Goal: Task Accomplishment & Management: Manage account settings

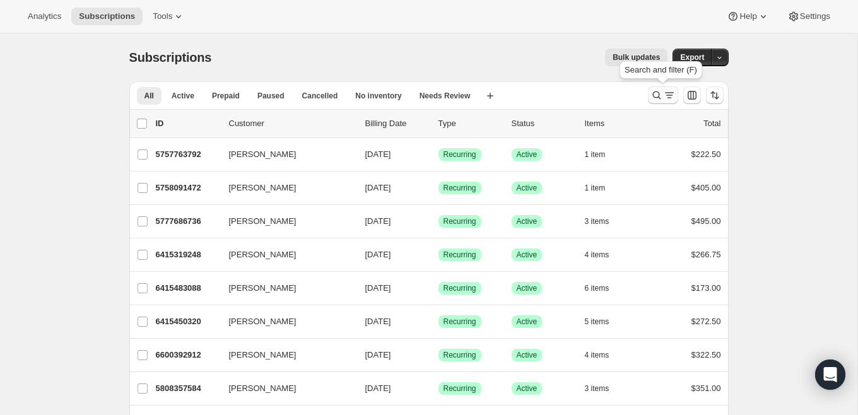
click at [659, 92] on icon "Search and filter results" at bounding box center [656, 95] width 13 height 13
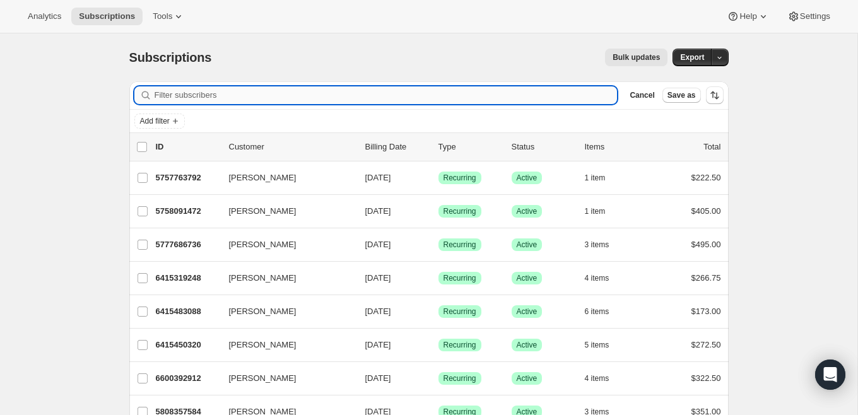
click at [503, 99] on input "Filter subscribers" at bounding box center [386, 95] width 463 height 18
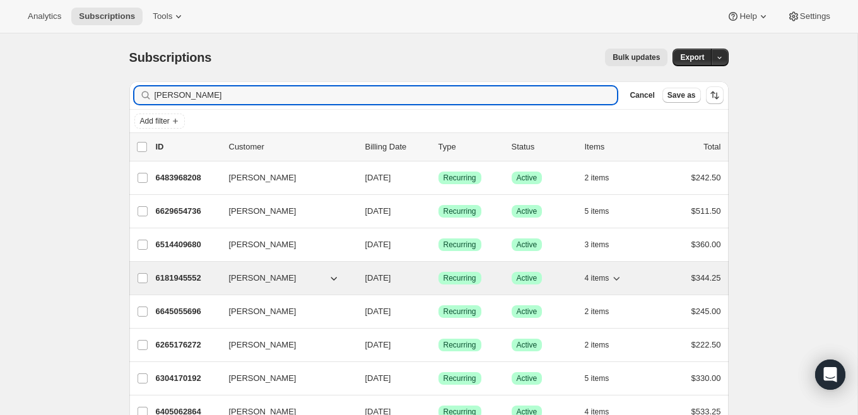
type input "[PERSON_NAME]"
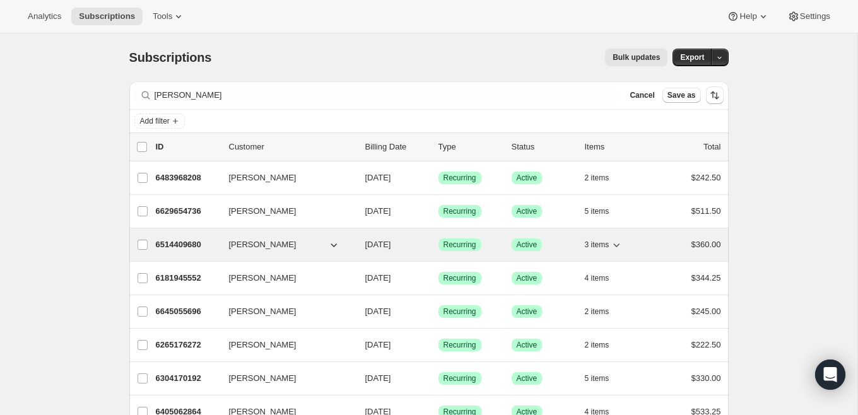
click at [175, 240] on p "6514409680" at bounding box center [187, 244] width 63 height 13
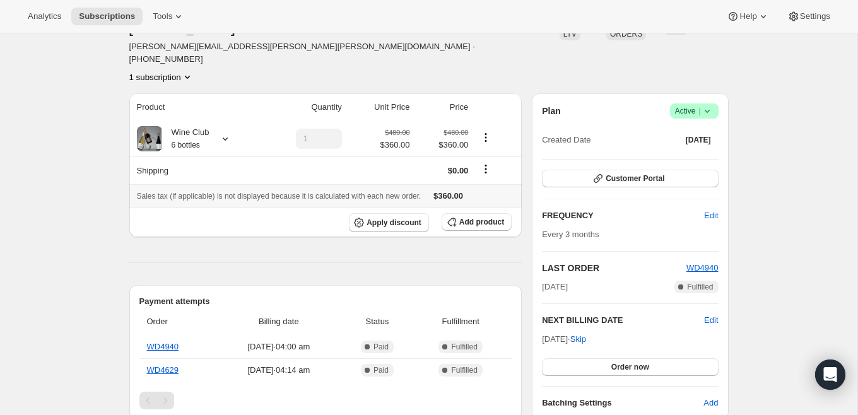
scroll to position [115, 0]
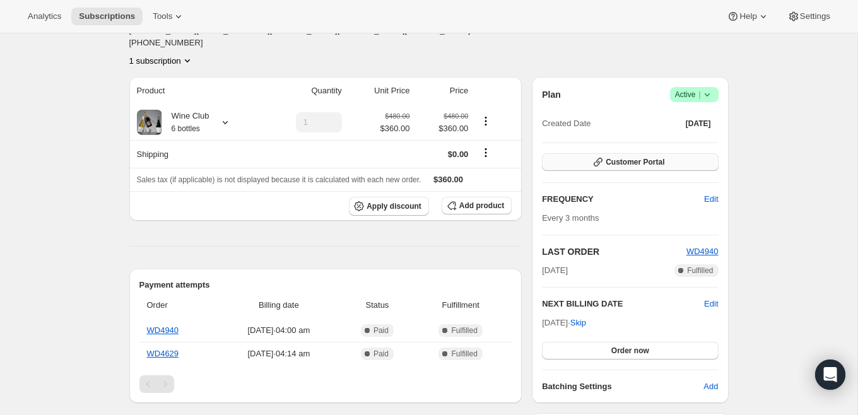
click at [645, 153] on button "Customer Portal" at bounding box center [630, 162] width 176 height 18
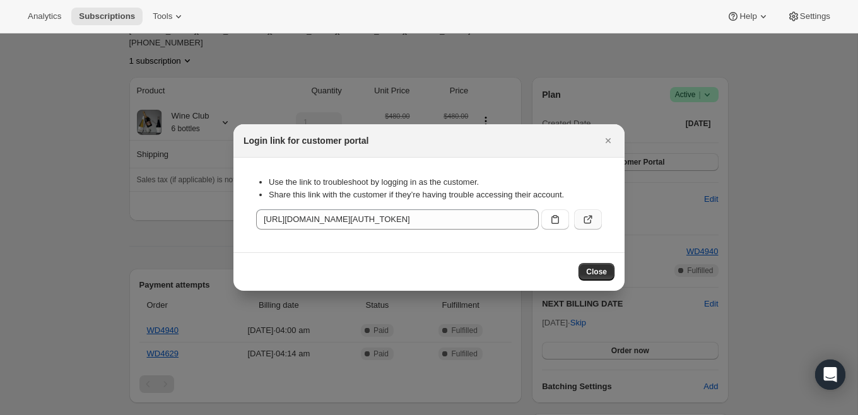
click at [587, 220] on icon ":req:" at bounding box center [588, 219] width 13 height 13
click at [607, 144] on icon "Close" at bounding box center [608, 140] width 13 height 13
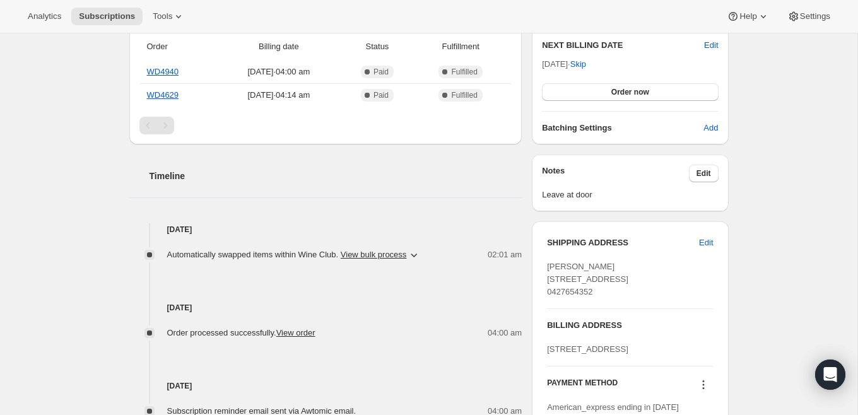
scroll to position [371, 0]
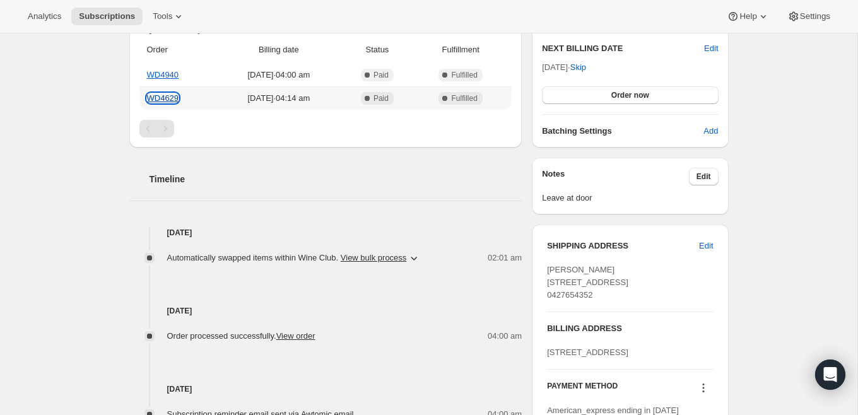
click at [168, 93] on link "WD4629" at bounding box center [163, 97] width 32 height 9
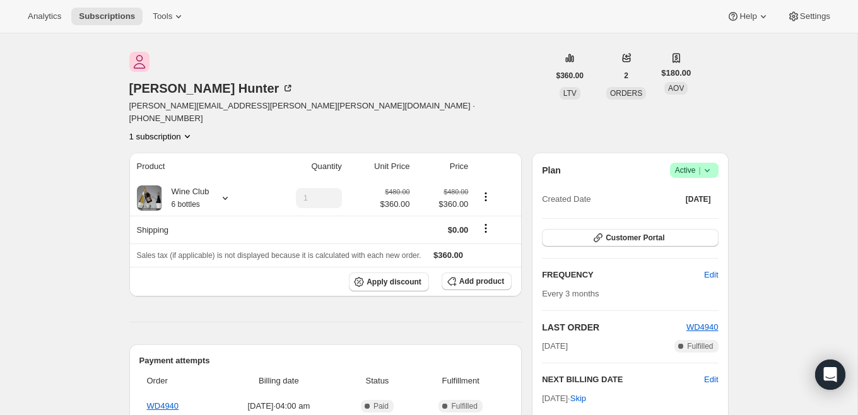
scroll to position [0, 0]
